Goal: Information Seeking & Learning: Learn about a topic

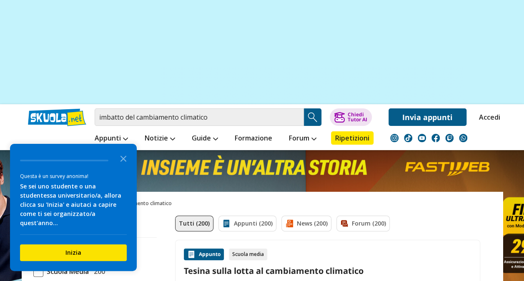
drag, startPoint x: 441, startPoint y: 228, endPoint x: 436, endPoint y: 222, distance: 8.0
click at [442, 228] on div "Tutti (200) Appunti (200) News (200) Forum (200)" at bounding box center [327, 227] width 305 height 24
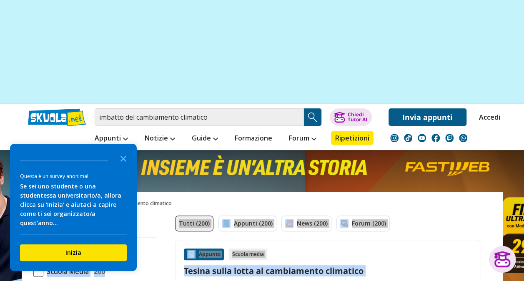
drag, startPoint x: 497, startPoint y: 188, endPoint x: 492, endPoint y: 181, distance: 8.7
click at [498, 187] on link at bounding box center [262, 175] width 524 height 350
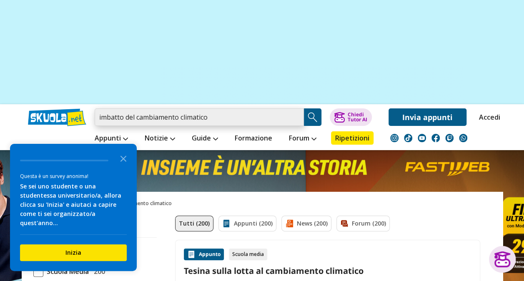
click at [186, 118] on input "imbatto del cambiamento climatico" at bounding box center [199, 116] width 209 height 17
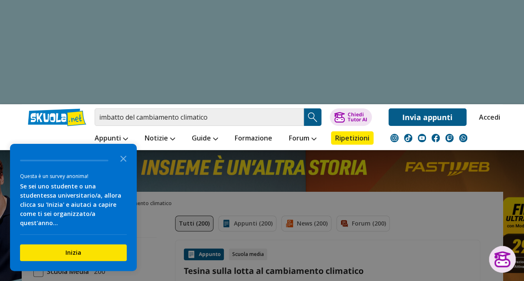
click at [460, 2] on div at bounding box center [262, 140] width 524 height 281
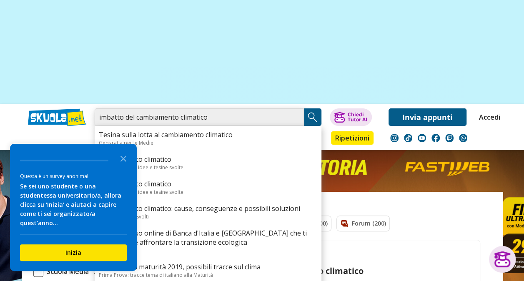
click at [157, 120] on input "imbatto del cambiamento climatico" at bounding box center [199, 116] width 209 height 17
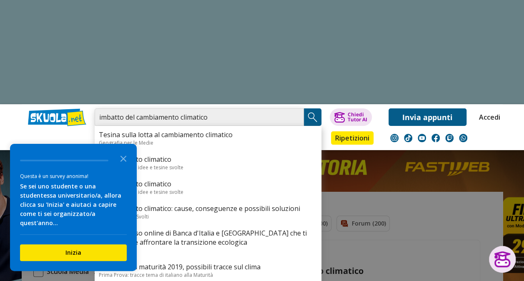
click at [235, 118] on input "imbatto del cambiamento climatico" at bounding box center [199, 116] width 209 height 17
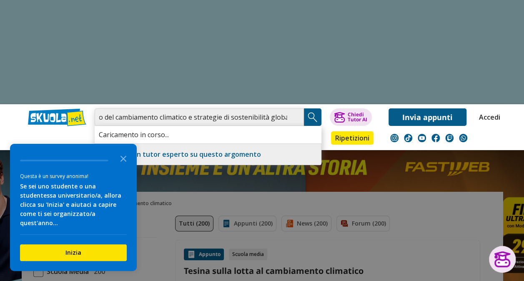
scroll to position [0, 26]
type input "imbatto del cambiamento climatico e strategie di sostenibilità globale"
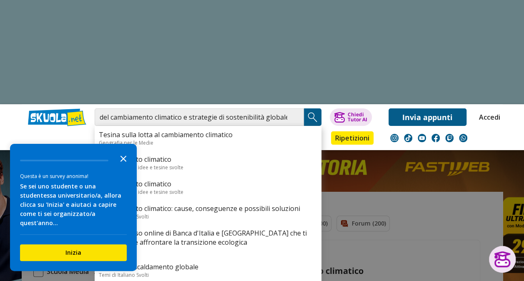
scroll to position [0, 0]
click at [120, 166] on icon "Close the survey" at bounding box center [123, 158] width 17 height 17
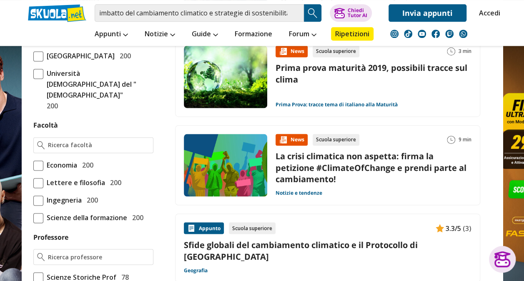
scroll to position [583, 0]
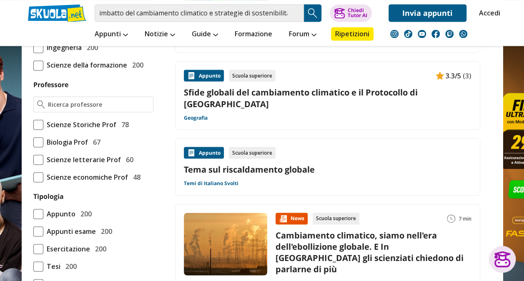
scroll to position [750, 0]
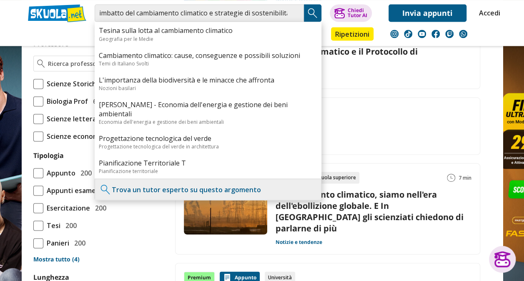
click at [352, 191] on link "Cambiamento climatico, siamo nell'era dell'ebollizione globale. E In [GEOGRAPHI…" at bounding box center [369, 210] width 188 height 45
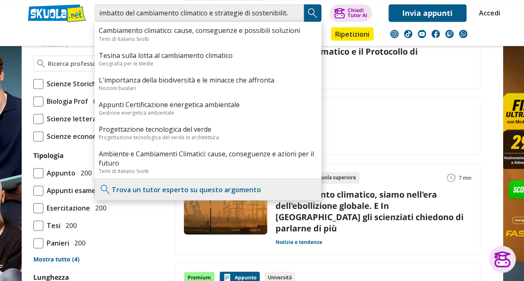
click at [453, 122] on link "Tema sul riscaldamento globale" at bounding box center [327, 127] width 287 height 11
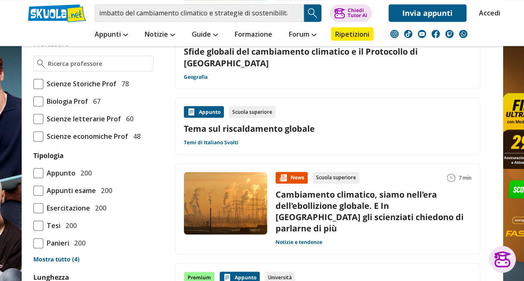
click at [510, 67] on link at bounding box center [262, 175] width 524 height 350
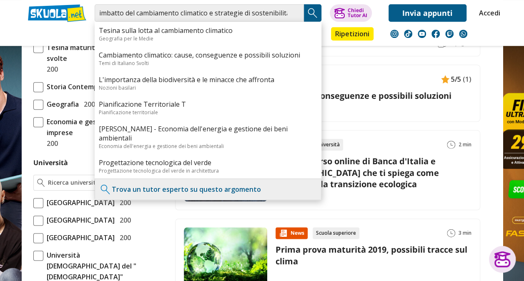
scroll to position [208, 0]
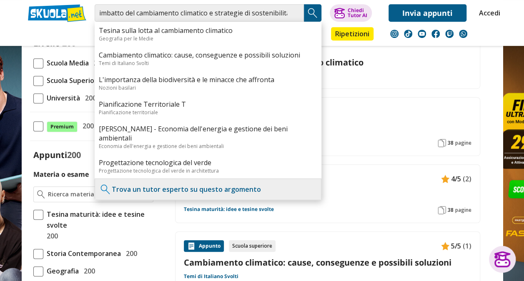
click at [5, 17] on header "imbatto del cambiamento climatico e strategie di sostenibilità globale Tesina s…" at bounding box center [262, 23] width 524 height 46
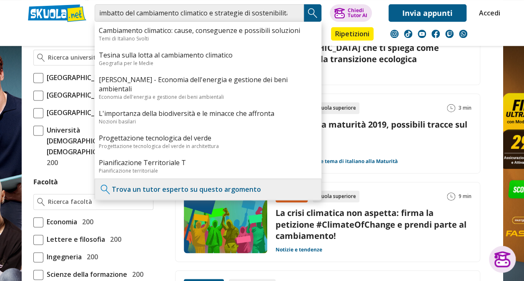
scroll to position [458, 0]
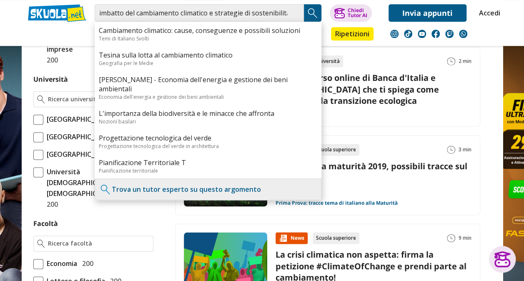
click at [331, 258] on link "La crisi climatica non aspetta: firma la petizione #ClimateOfChange e prendi pa…" at bounding box center [370, 266] width 191 height 34
